Goal: Task Accomplishment & Management: Use online tool/utility

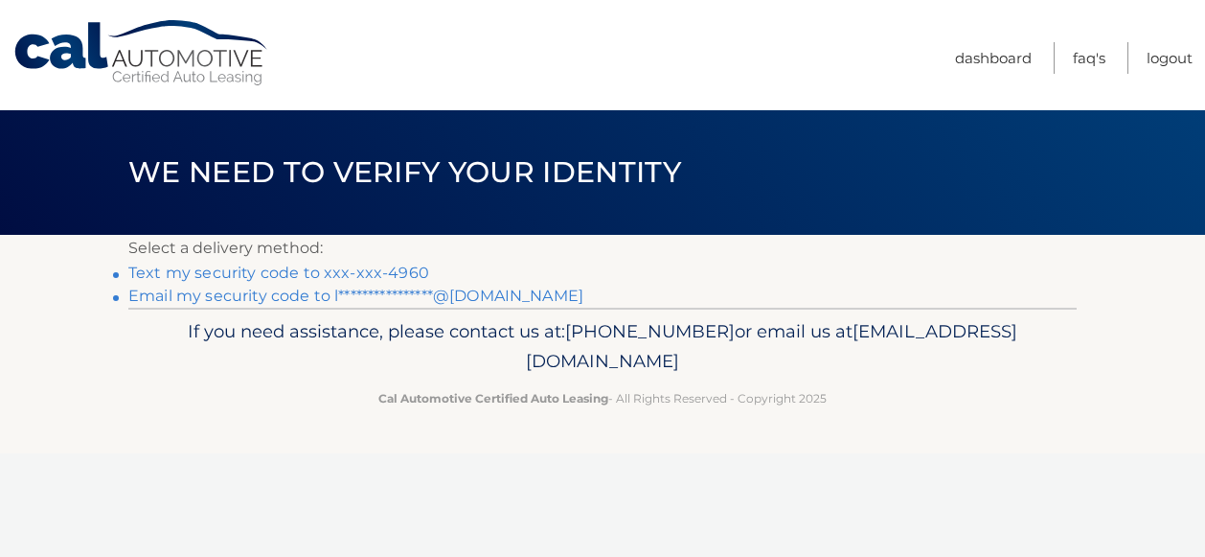
click at [292, 274] on link "Text my security code to xxx-xxx-4960" at bounding box center [278, 272] width 301 height 18
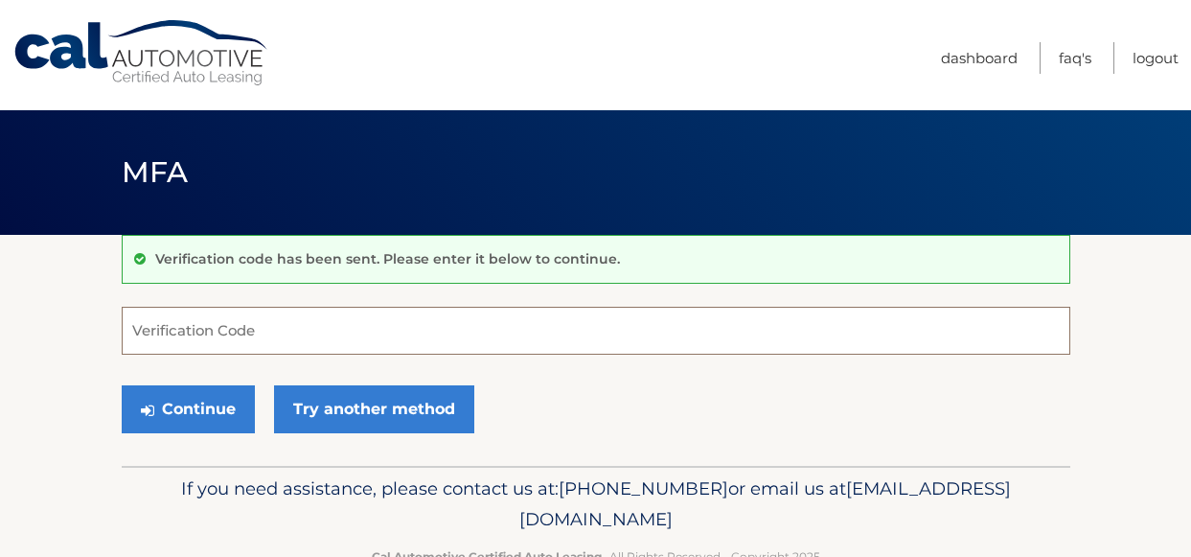
click at [229, 330] on input "Verification Code" at bounding box center [596, 331] width 949 height 48
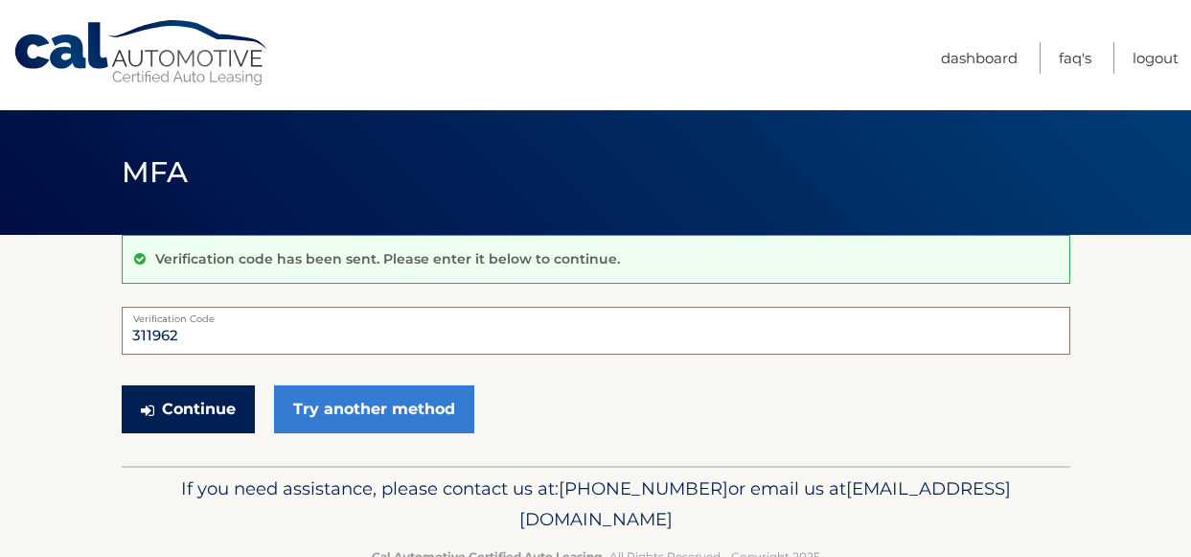
type input "311962"
click at [204, 410] on button "Continue" at bounding box center [188, 409] width 133 height 48
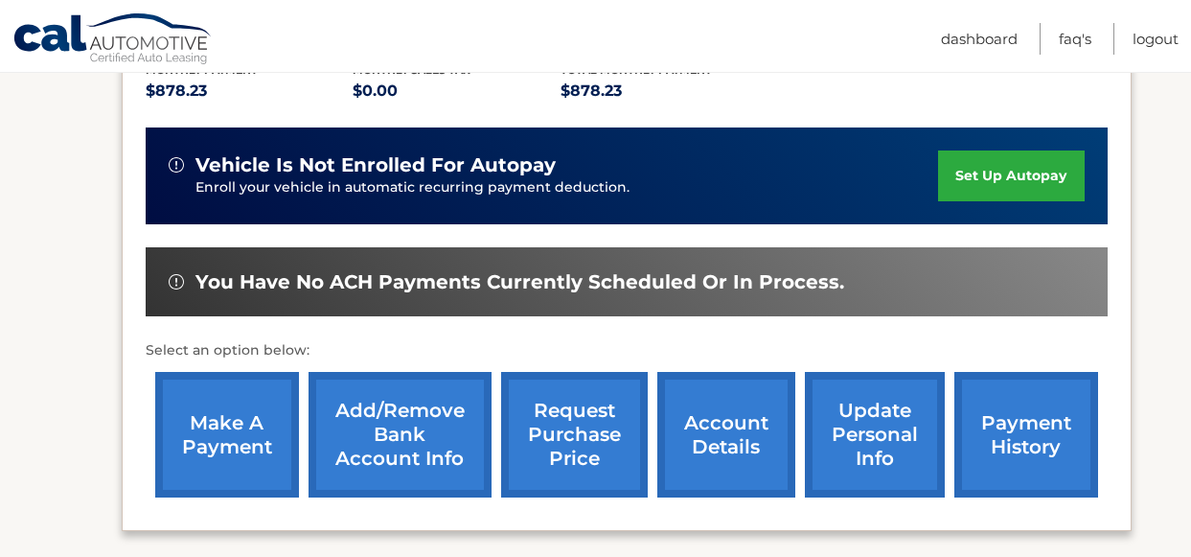
scroll to position [478, 0]
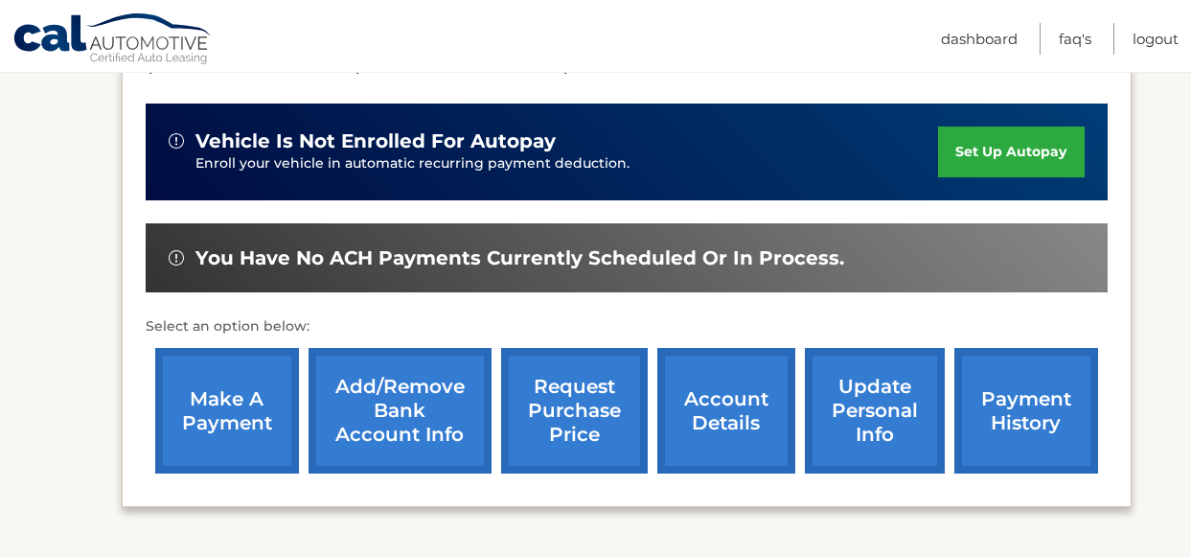
click at [229, 401] on link "make a payment" at bounding box center [227, 411] width 144 height 126
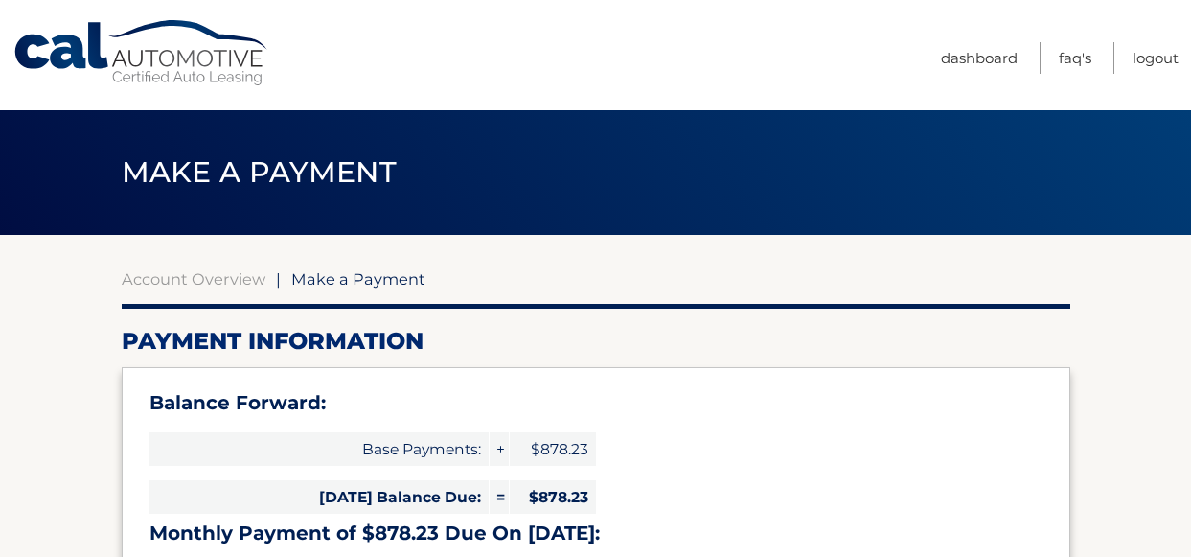
select select "NWZkM2JkY2EtMDFjOS00NjBkLThhNDktM2M2MTViYzI4Nzhl"
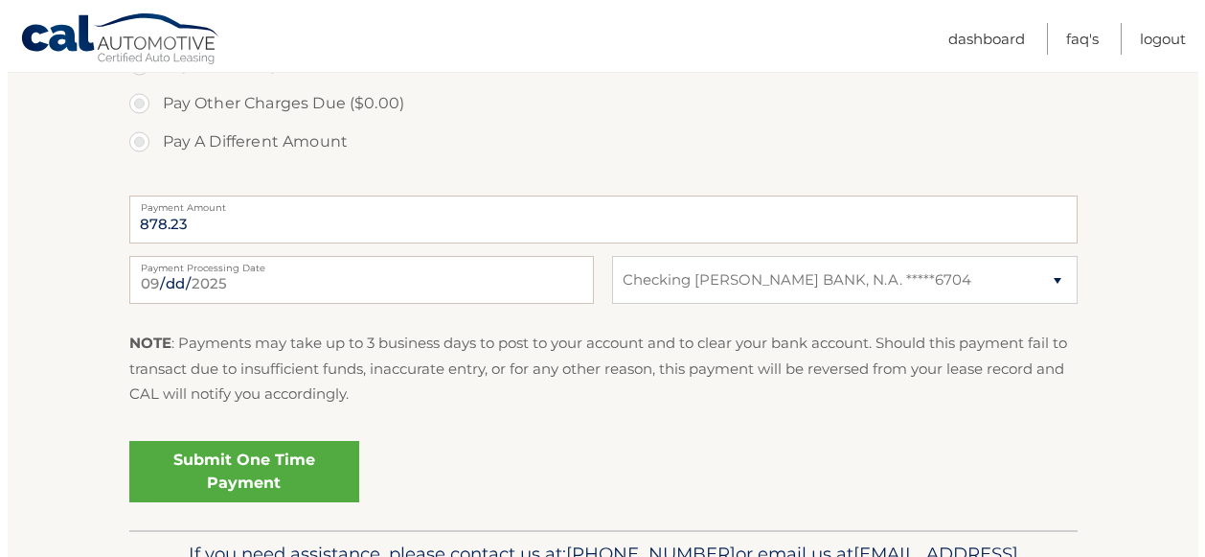
scroll to position [786, 0]
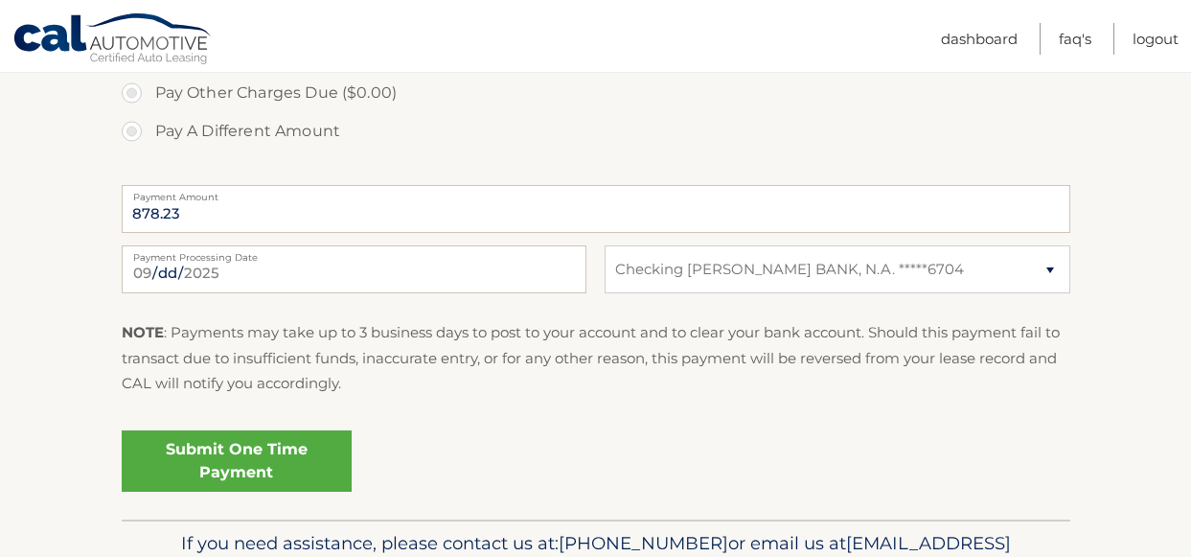
click at [244, 459] on link "Submit One Time Payment" at bounding box center [237, 460] width 230 height 61
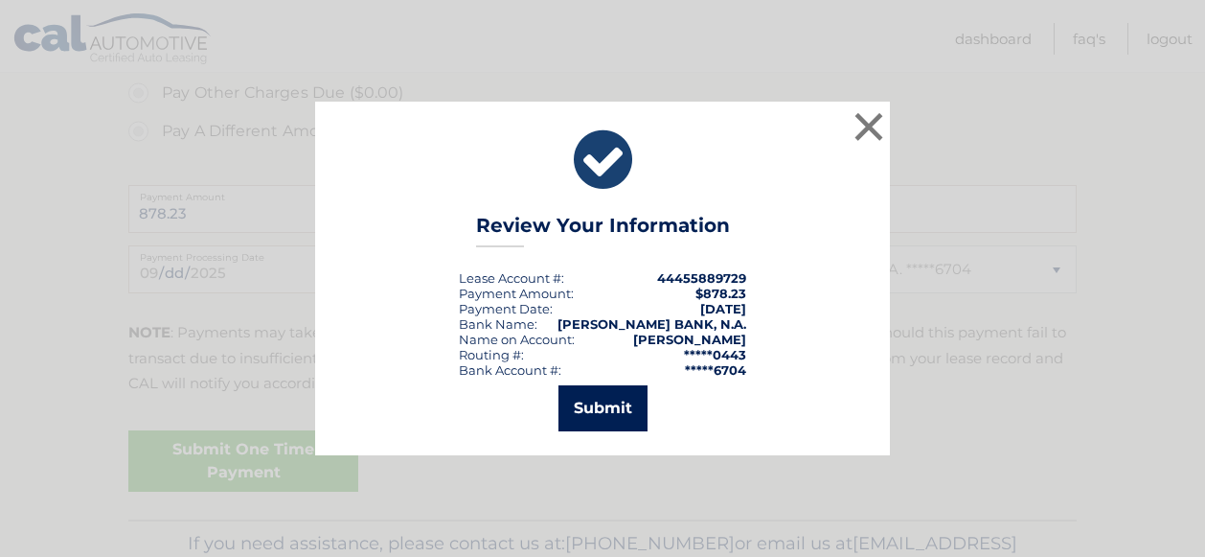
click at [620, 409] on button "Submit" at bounding box center [603, 408] width 89 height 46
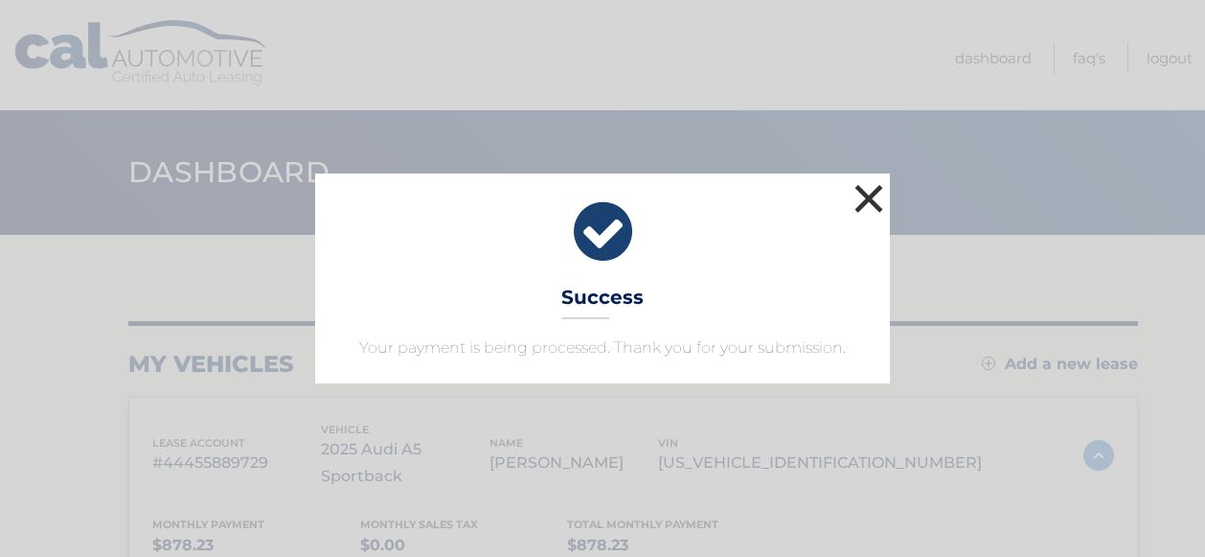
click at [853, 208] on button "×" at bounding box center [869, 198] width 38 height 38
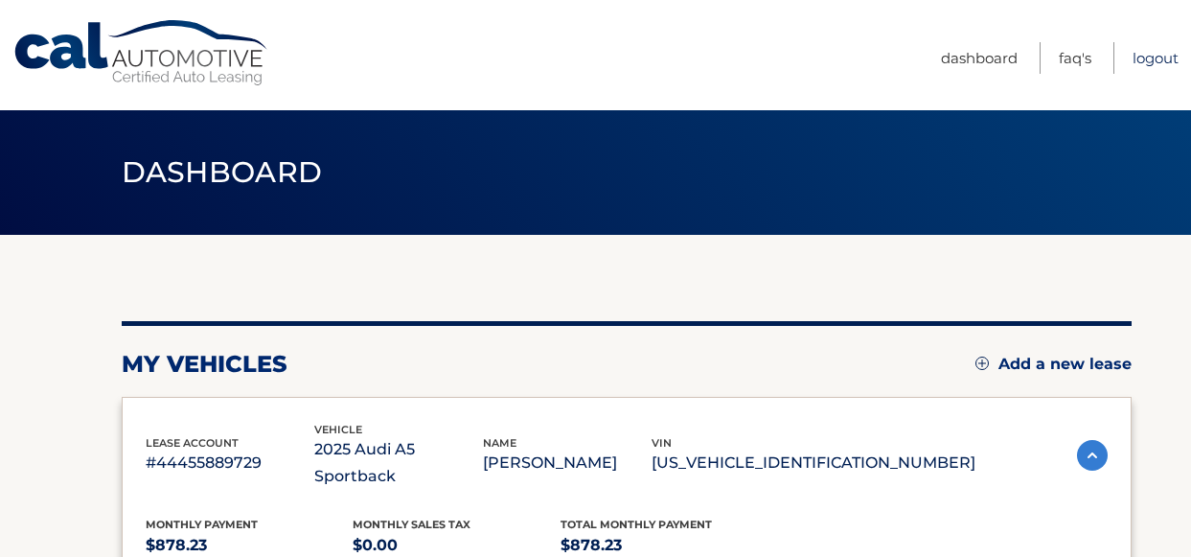
click at [1155, 47] on link "Logout" at bounding box center [1156, 58] width 46 height 32
